Goal: Task Accomplishment & Management: Manage account settings

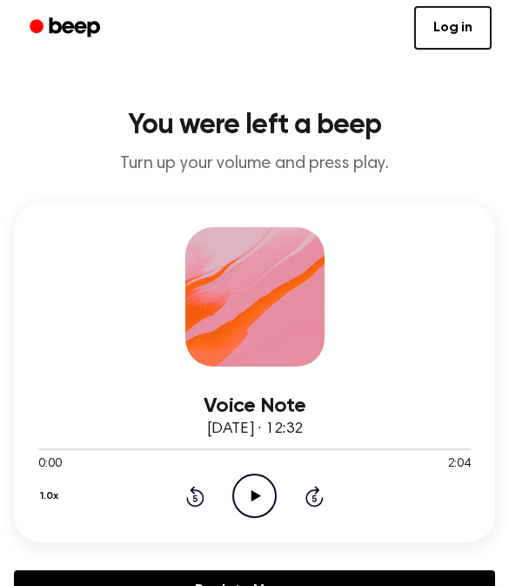
click at [262, 477] on icon "Play Audio" at bounding box center [254, 496] width 44 height 44
click at [450, 13] on link "Log in" at bounding box center [452, 28] width 77 height 44
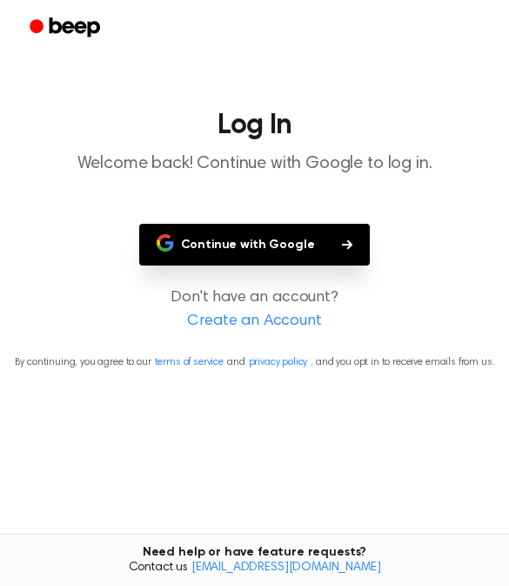
click at [318, 234] on button "Continue with Google" at bounding box center [255, 245] width 232 height 42
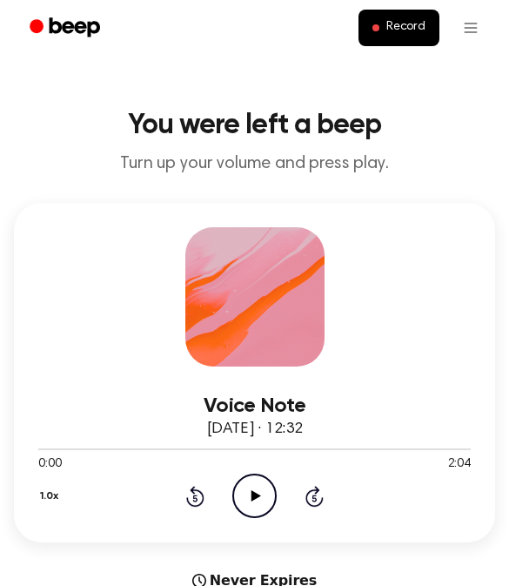
click at [259, 492] on icon "Play Audio" at bounding box center [254, 496] width 44 height 44
click at [249, 492] on icon "Pause Audio" at bounding box center [254, 496] width 44 height 44
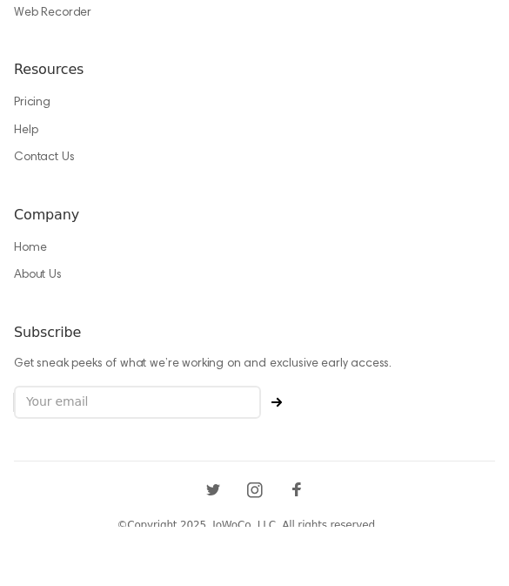
scroll to position [1601, 0]
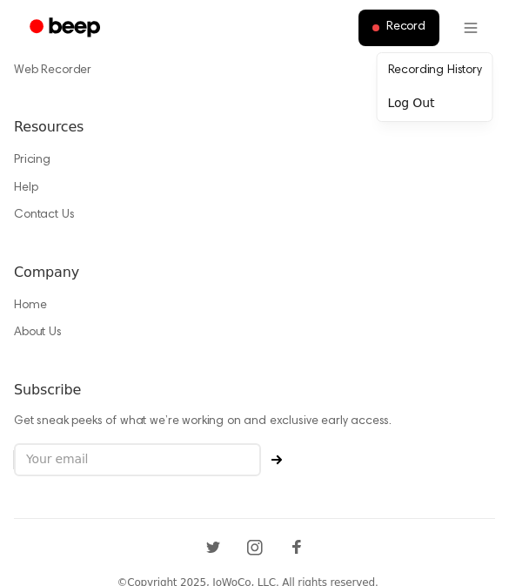
click at [449, 62] on link "Recording History" at bounding box center [435, 71] width 108 height 29
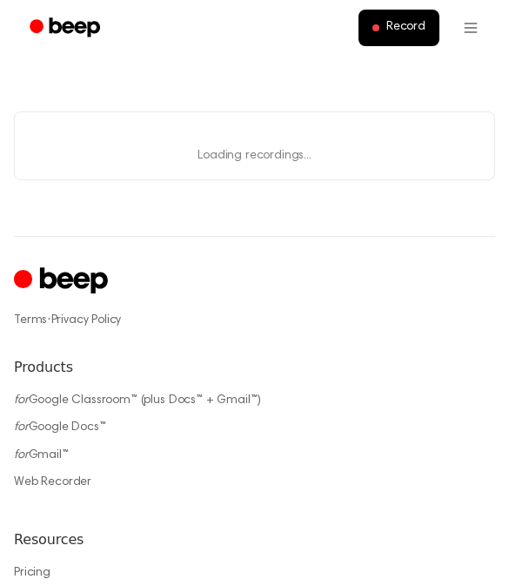
click at [453, 79] on main "Loading... Loading recordings..." at bounding box center [254, 118] width 509 height 236
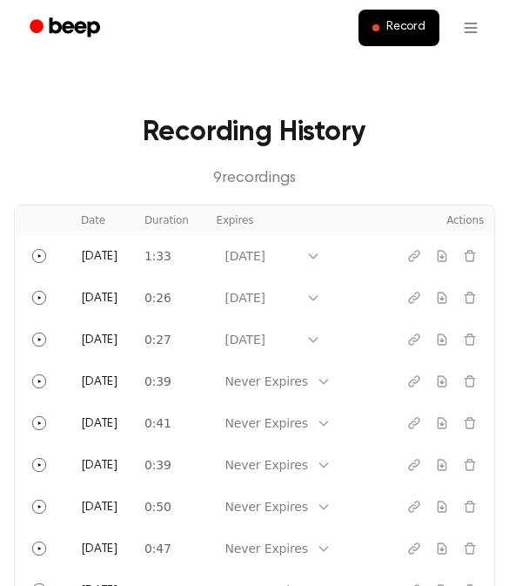
click at [51, 250] on button "Play" at bounding box center [39, 256] width 28 height 28
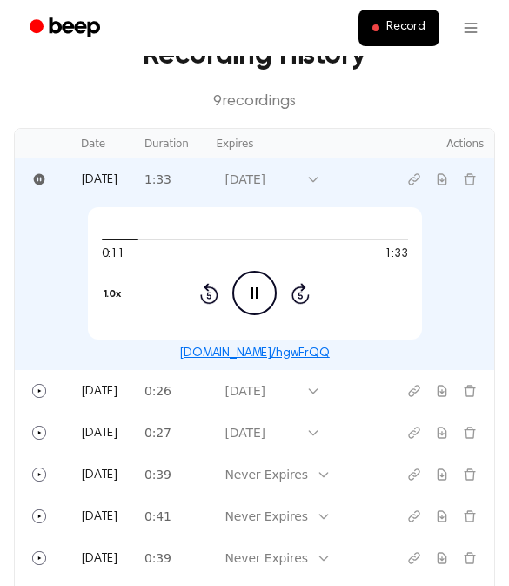
scroll to position [77, 0]
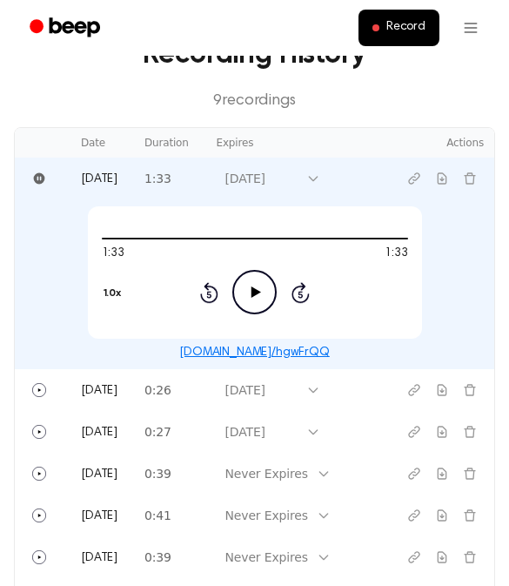
click at [46, 391] on button "Play" at bounding box center [39, 390] width 28 height 28
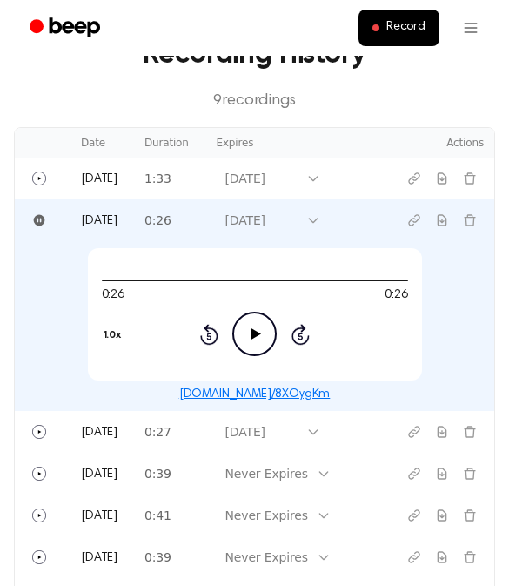
click at [50, 432] on button "Play" at bounding box center [39, 432] width 28 height 28
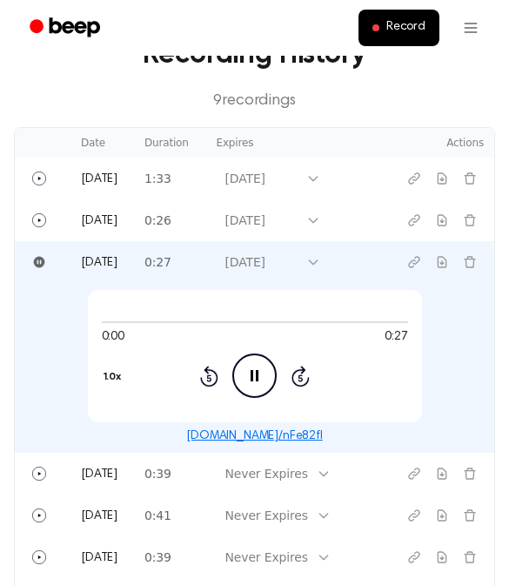
click at [53, 360] on td "0:00 0:27 1.0x Rewind 5 seconds Pause Audio Skip 5 seconds [DOMAIN_NAME]/nFe82fI" at bounding box center [255, 368] width 480 height 170
click at [45, 480] on button "Play" at bounding box center [39, 474] width 28 height 28
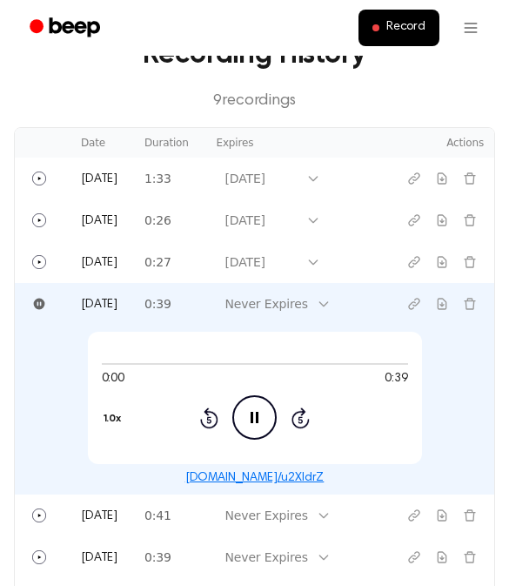
click at [44, 404] on td "0:00 0:39 1.0x Rewind 5 seconds Pause Audio Skip 5 seconds [DOMAIN_NAME]/u2XIdrZ" at bounding box center [255, 410] width 480 height 170
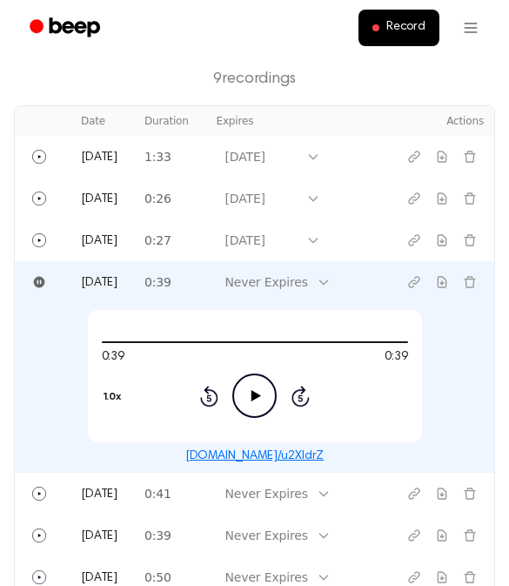
scroll to position [101, 0]
